Goal: Task Accomplishment & Management: Manage account settings

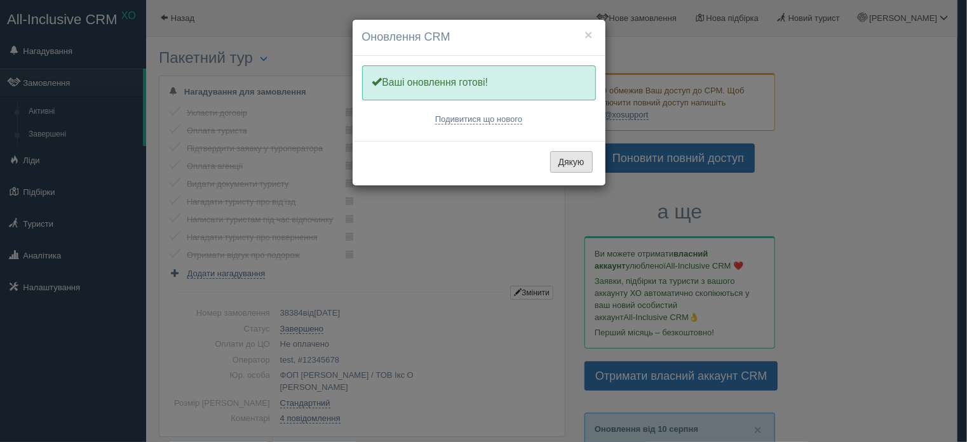
click at [556, 158] on button "Дякую" at bounding box center [571, 162] width 43 height 22
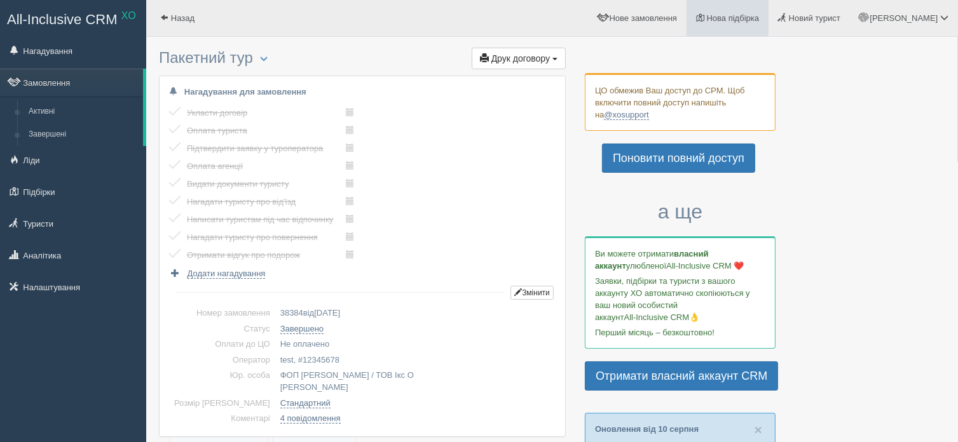
click at [759, 14] on span "Нова підбірка" at bounding box center [733, 18] width 53 height 10
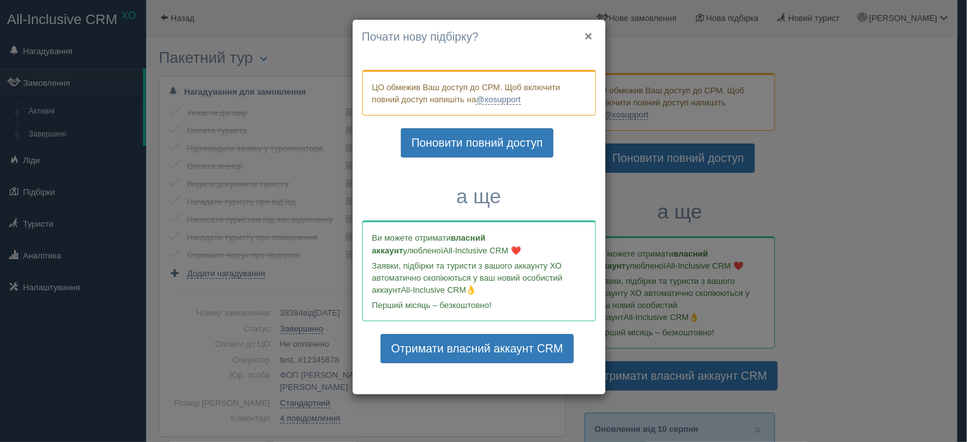
click at [588, 32] on button "×" at bounding box center [589, 35] width 8 height 13
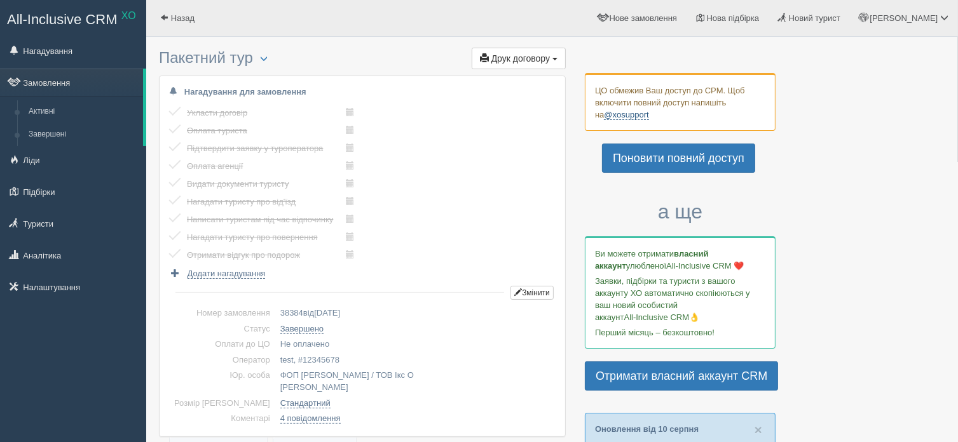
click at [615, 114] on link "@xosupport" at bounding box center [626, 115] width 44 height 10
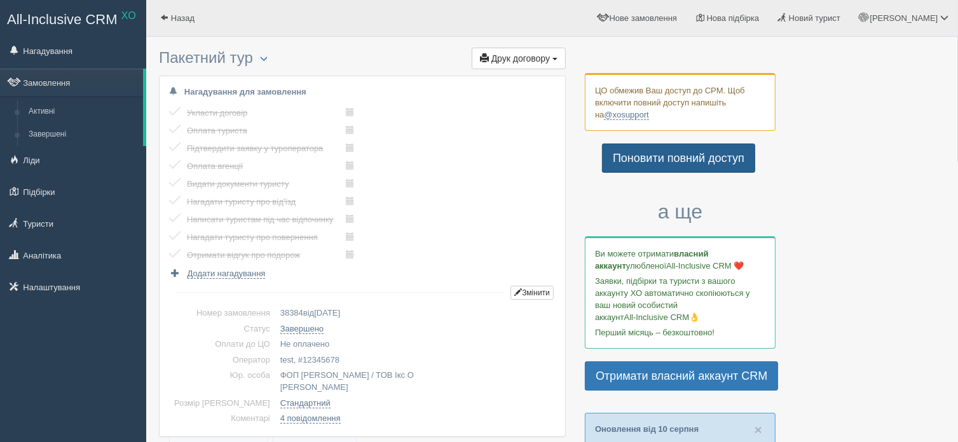
click at [701, 157] on link "Поновити повний доступ" at bounding box center [678, 158] width 153 height 29
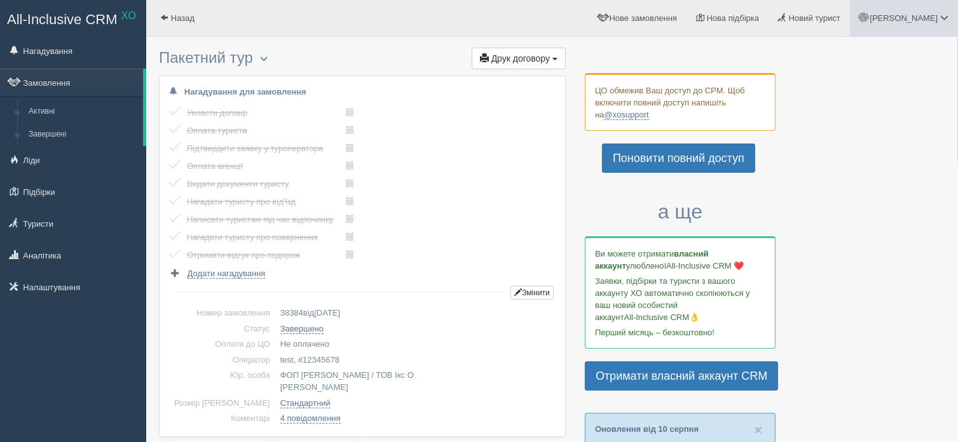
click at [930, 17] on span "[PERSON_NAME]" at bounding box center [903, 18] width 68 height 10
click at [874, 57] on span "Мій профіль" at bounding box center [868, 56] width 47 height 10
